Goal: Transaction & Acquisition: Purchase product/service

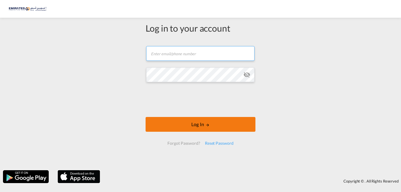
type input "[EMAIL_ADDRESS][DOMAIN_NAME]"
click at [197, 124] on button "Log In" at bounding box center [201, 124] width 110 height 15
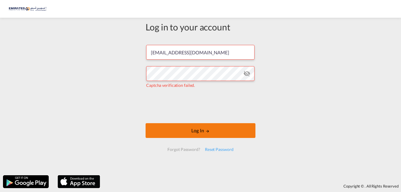
click at [200, 131] on button "Log In" at bounding box center [201, 130] width 110 height 15
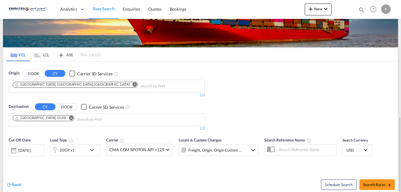
scroll to position [89, 0]
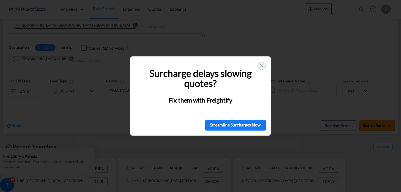
click at [261, 68] on icon at bounding box center [262, 66] width 5 height 5
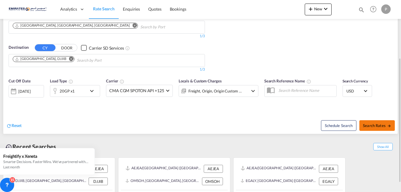
click at [374, 128] on span "Search Rates" at bounding box center [377, 125] width 28 height 5
type input "AEJEA to DJJIB / [DATE]"
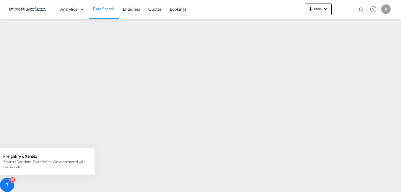
drag, startPoint x: 101, startPoint y: 11, endPoint x: 109, endPoint y: 12, distance: 8.0
click at [101, 11] on span "Rate Search" at bounding box center [104, 8] width 22 height 5
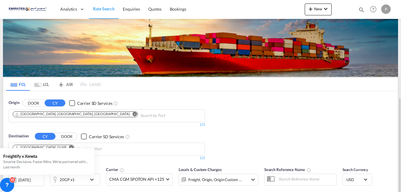
scroll to position [59, 0]
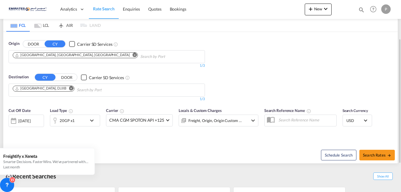
click at [77, 87] on input "Chips input." at bounding box center [105, 89] width 56 height 9
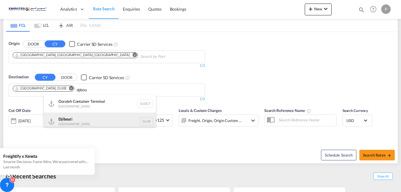
type input "djibou"
click at [84, 122] on div "Djibou ti [GEOGRAPHIC_DATA] DJJIB" at bounding box center [100, 122] width 112 height 18
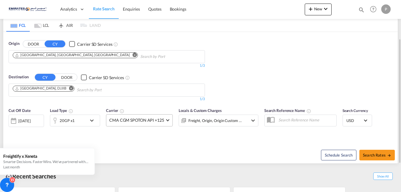
click at [166, 121] on span at bounding box center [167, 119] width 3 height 3
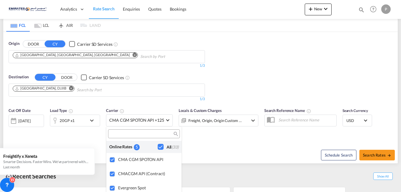
click at [224, 143] on md-backdrop at bounding box center [200, 96] width 401 height 192
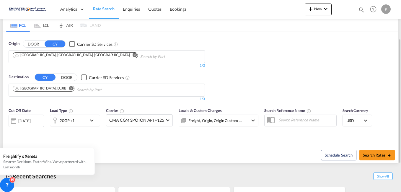
click at [21, 121] on div "[DATE]" at bounding box center [24, 120] width 12 height 5
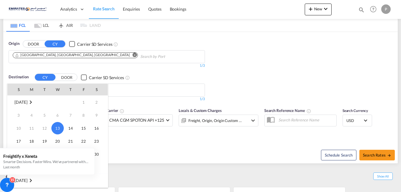
click at [145, 137] on div at bounding box center [200, 96] width 401 height 192
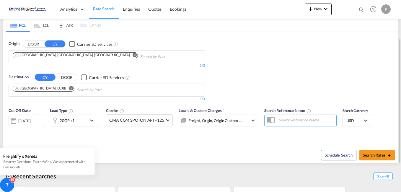
click at [25, 118] on div "[DATE]" at bounding box center [26, 121] width 35 height 12
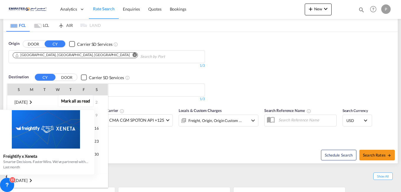
click at [85, 103] on button "Mark all as read" at bounding box center [76, 101] width 36 height 12
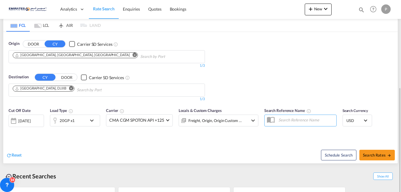
scroll to position [89, 0]
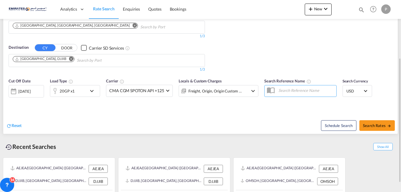
click at [26, 89] on div "[DATE]" at bounding box center [24, 91] width 12 height 5
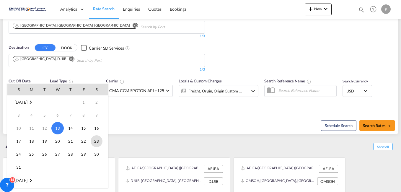
click at [97, 139] on span "23" at bounding box center [97, 141] width 12 height 12
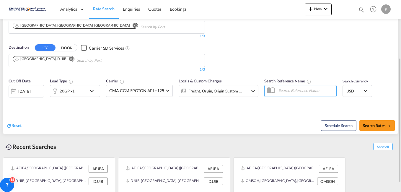
scroll to position [59, 0]
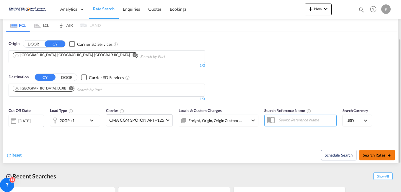
click at [374, 154] on span "Search Rates" at bounding box center [377, 155] width 28 height 5
type input "AEJEA to DJJIB / [DATE]"
